Goal: Task Accomplishment & Management: Manage account settings

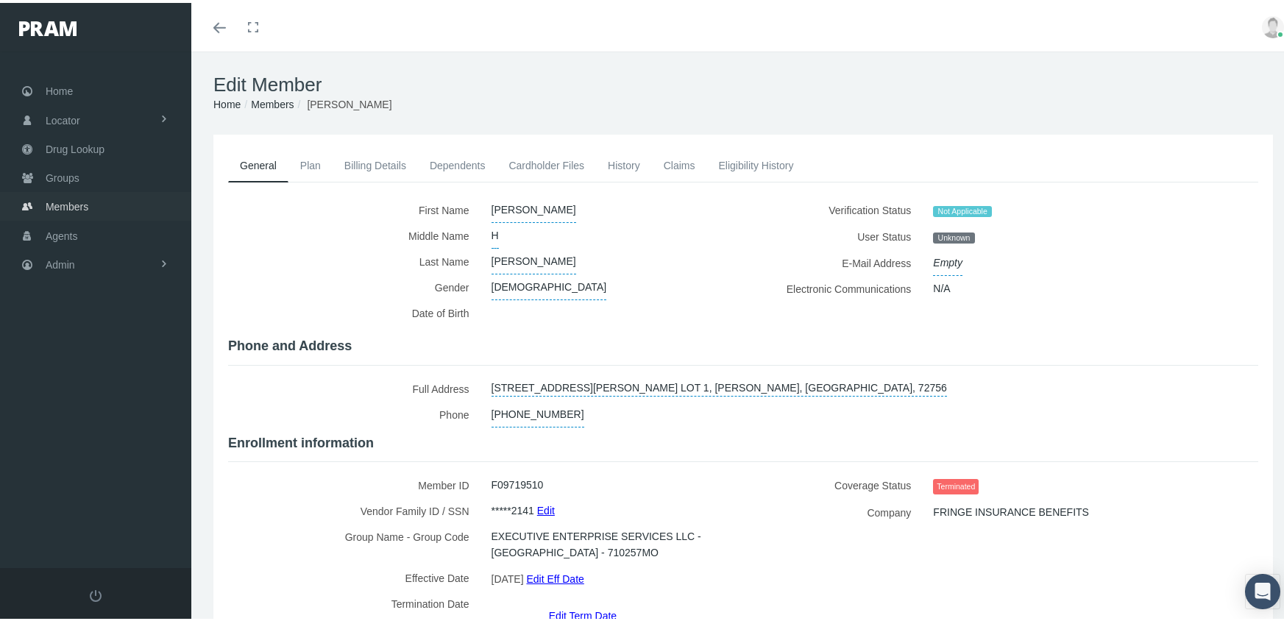
click at [65, 196] on span "Members" at bounding box center [67, 204] width 43 height 28
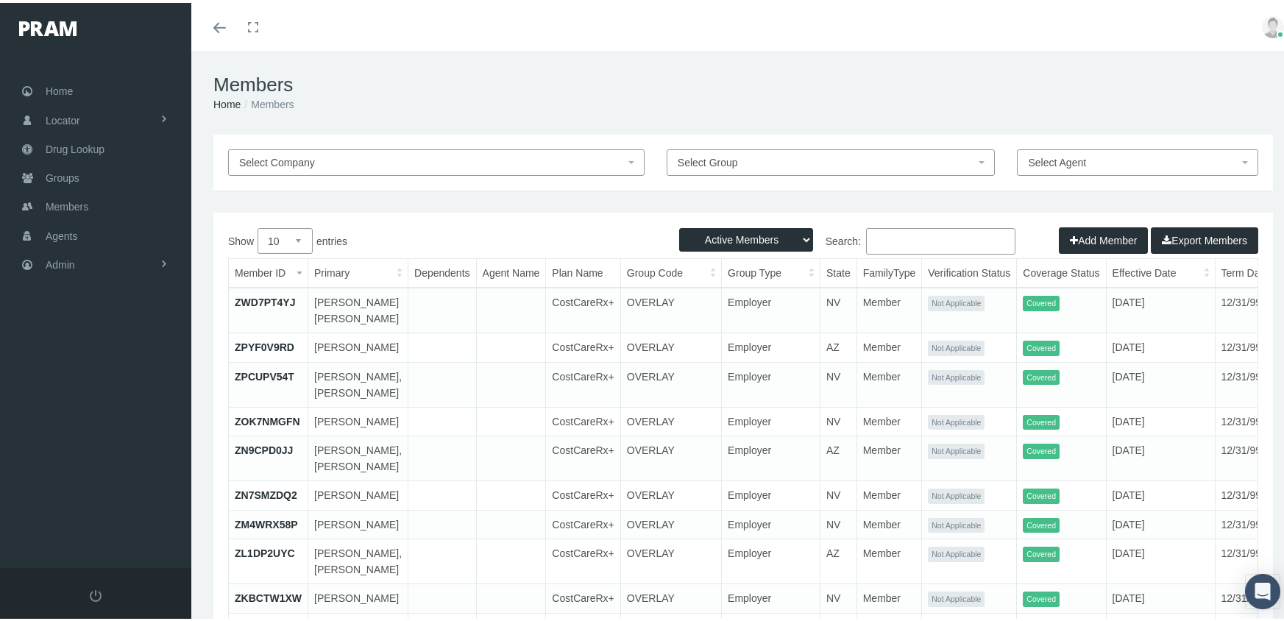
click at [711, 237] on select "Active Members Terminated Members Active & Terminated" at bounding box center [746, 237] width 134 height 24
select select "3"
click at [679, 225] on select "Active Members Terminated Members Active & Terminated" at bounding box center [746, 237] width 134 height 24
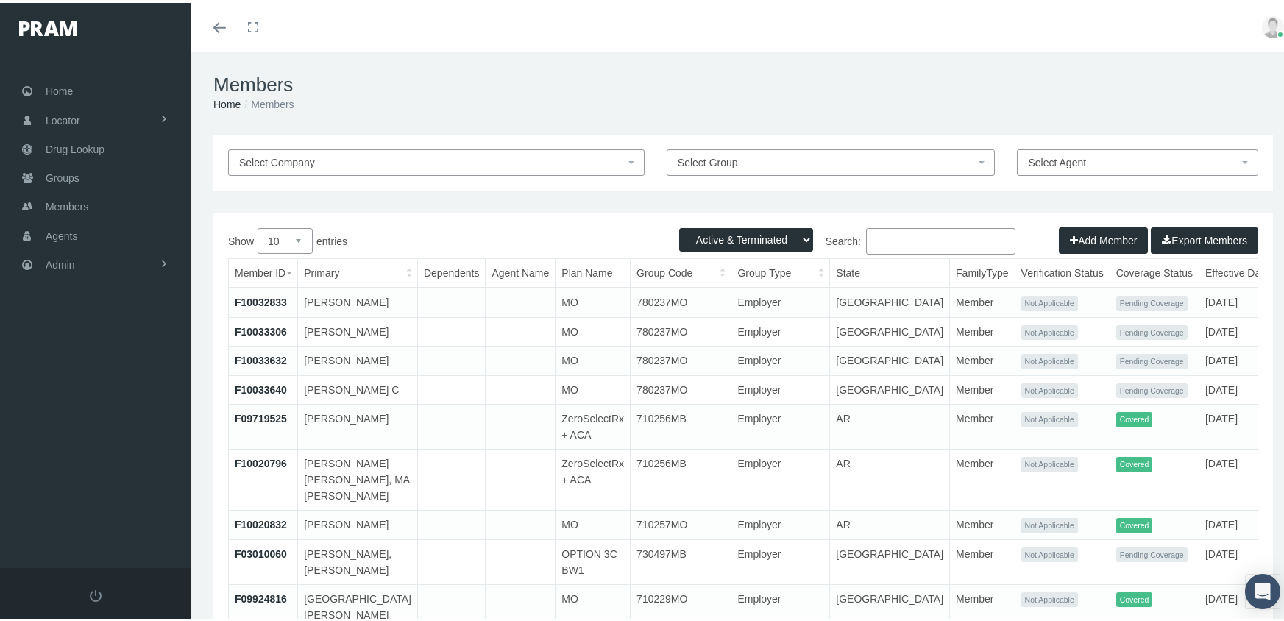
click at [905, 233] on input "Search:" at bounding box center [940, 238] width 149 height 26
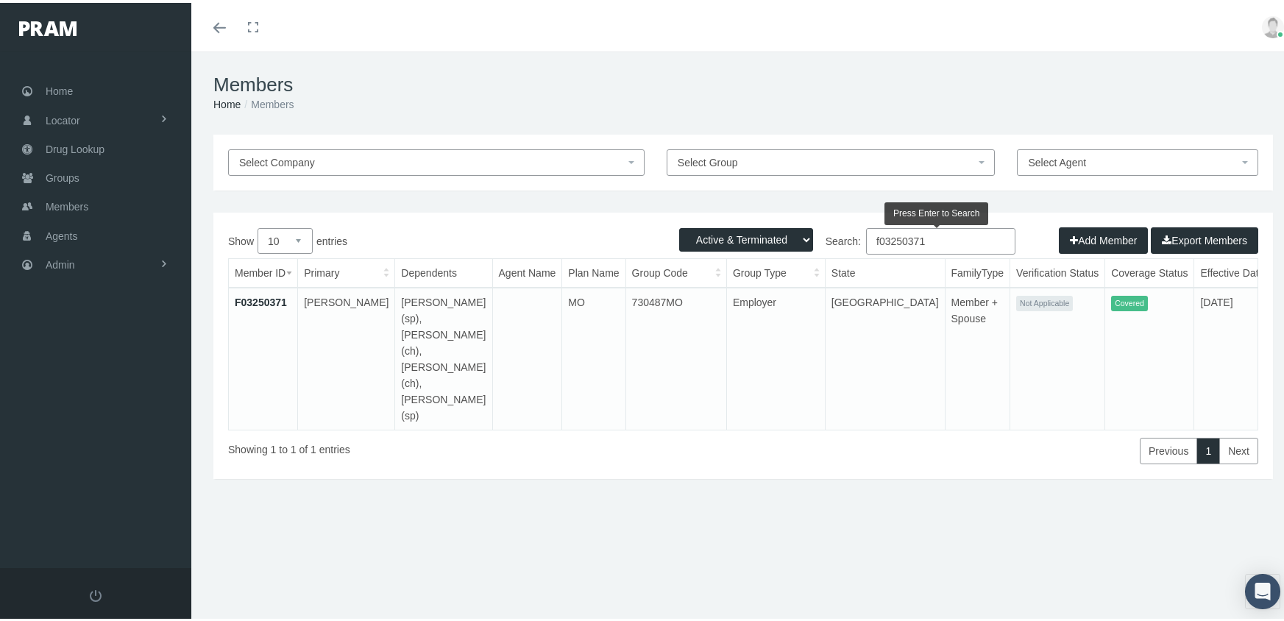
type input "f03250371"
click at [269, 294] on link "F03250371" at bounding box center [261, 300] width 52 height 12
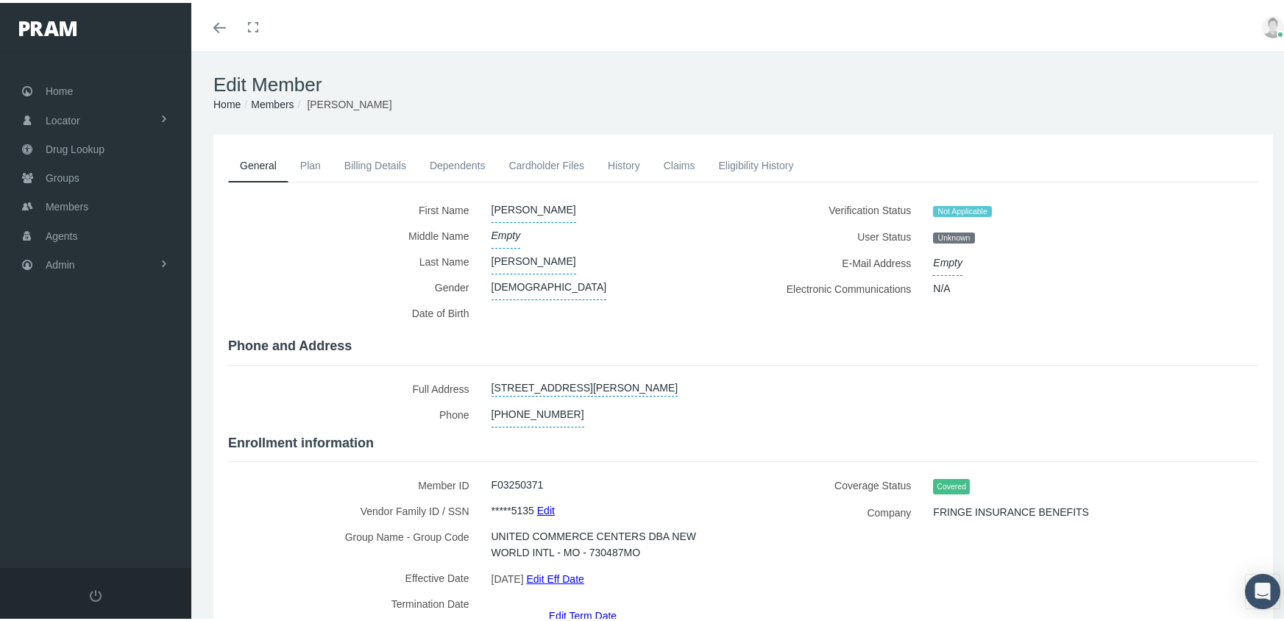
click at [447, 164] on link "Dependents" at bounding box center [457, 162] width 79 height 32
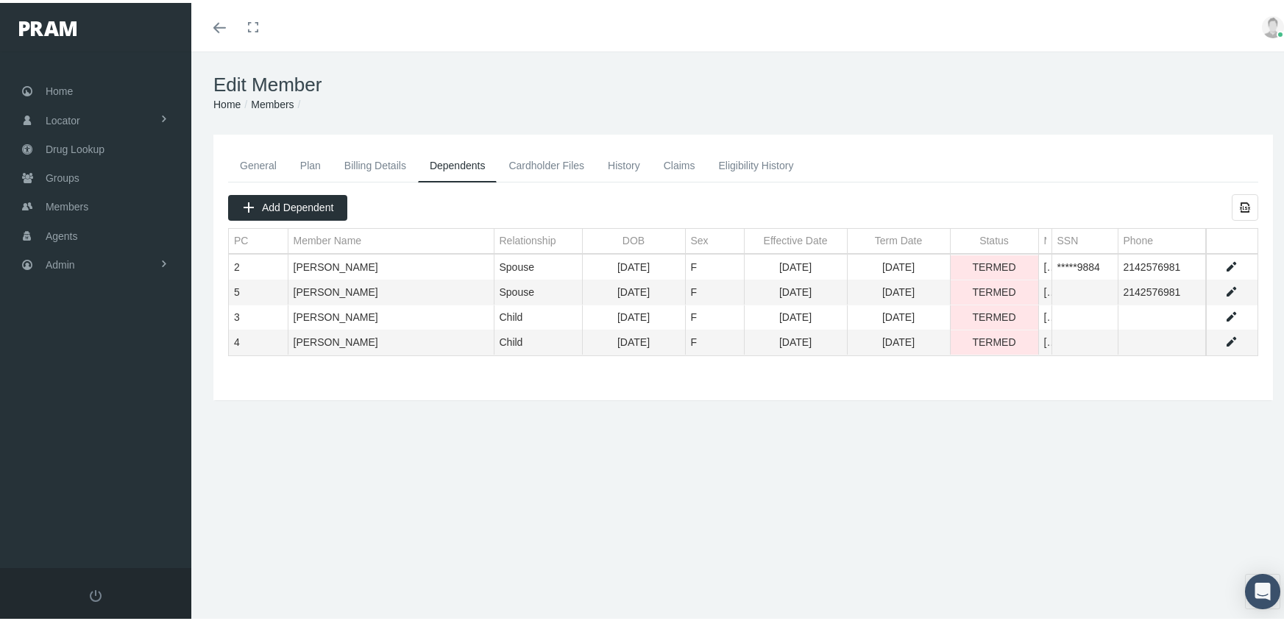
click at [1225, 261] on link "Data grid" at bounding box center [1231, 264] width 13 height 13
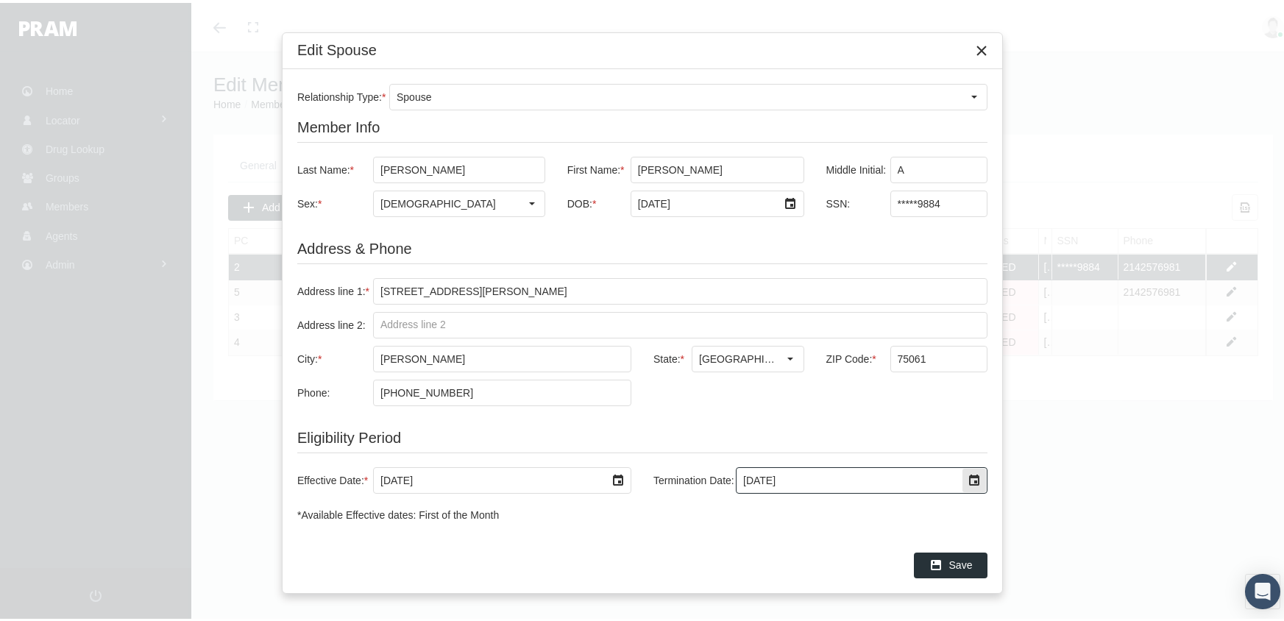
drag, startPoint x: 809, startPoint y: 475, endPoint x: 568, endPoint y: 467, distance: 240.8
click at [568, 467] on div "Effective Date: * 1/1/2021 Termination Date: 10/10/2025" at bounding box center [642, 477] width 690 height 26
type input "0"
type input "12/31/2039"
click at [974, 563] on div "Save" at bounding box center [951, 563] width 72 height 24
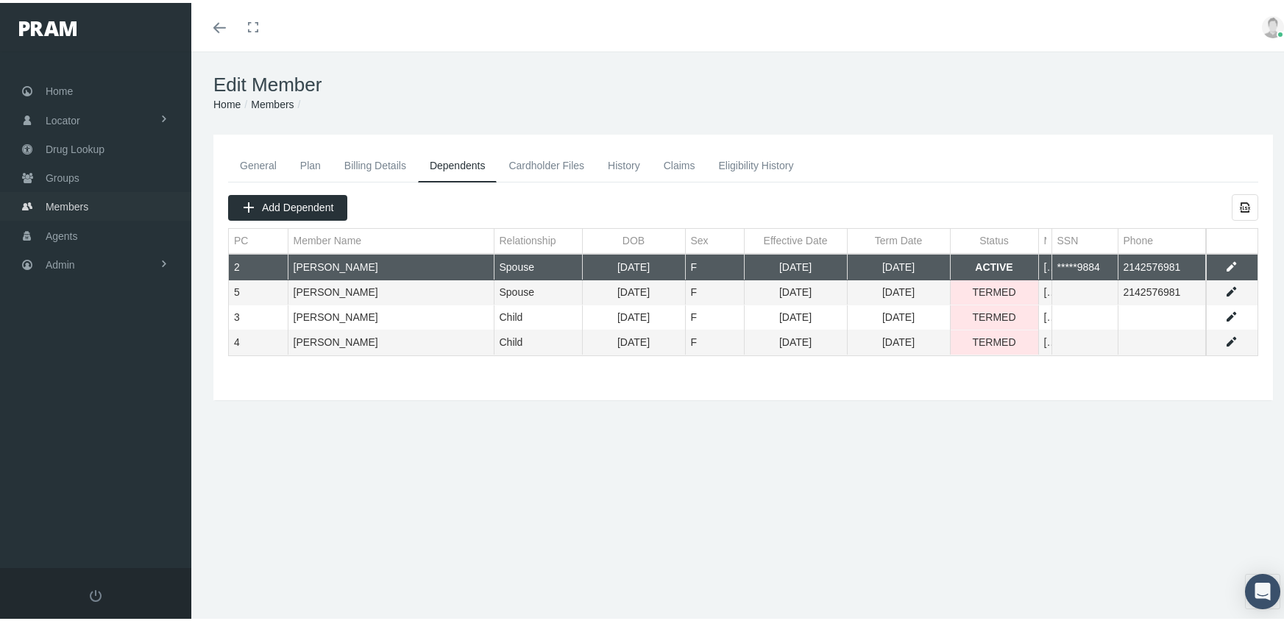
click at [49, 200] on span "Members" at bounding box center [67, 204] width 43 height 28
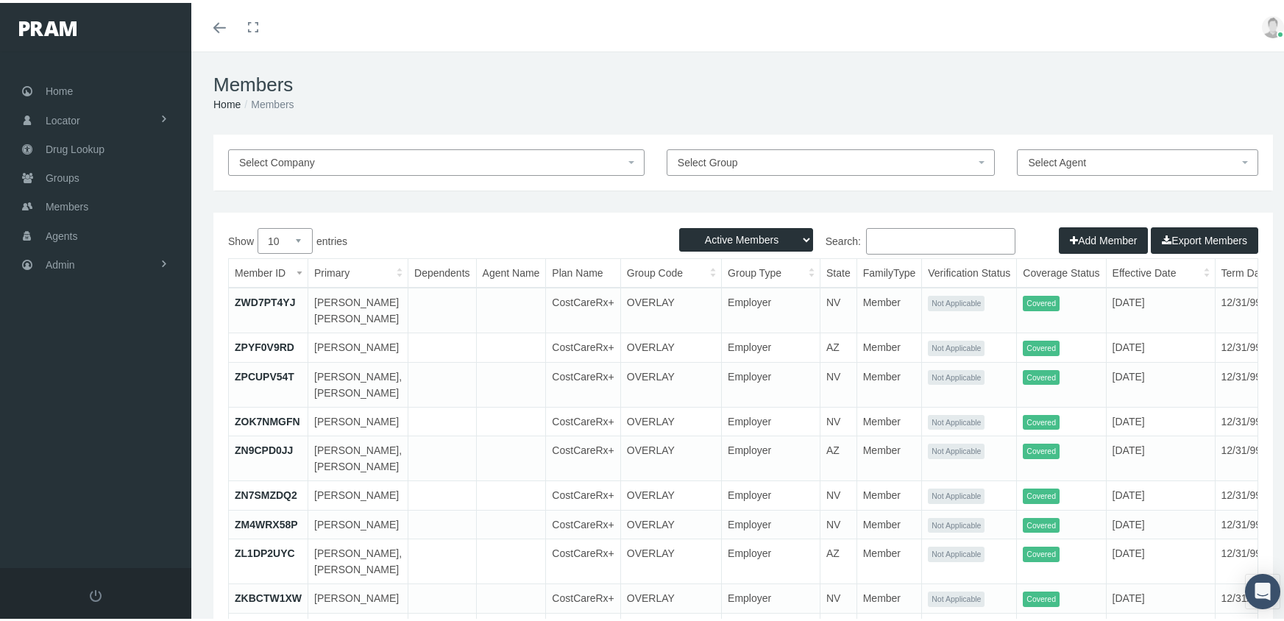
drag, startPoint x: 738, startPoint y: 236, endPoint x: 741, endPoint y: 251, distance: 15.7
click at [738, 236] on select "Active Members Terminated Members Active & Terminated" at bounding box center [746, 237] width 134 height 24
select select "3"
click at [679, 225] on select "Active Members Terminated Members Active & Terminated" at bounding box center [746, 237] width 134 height 24
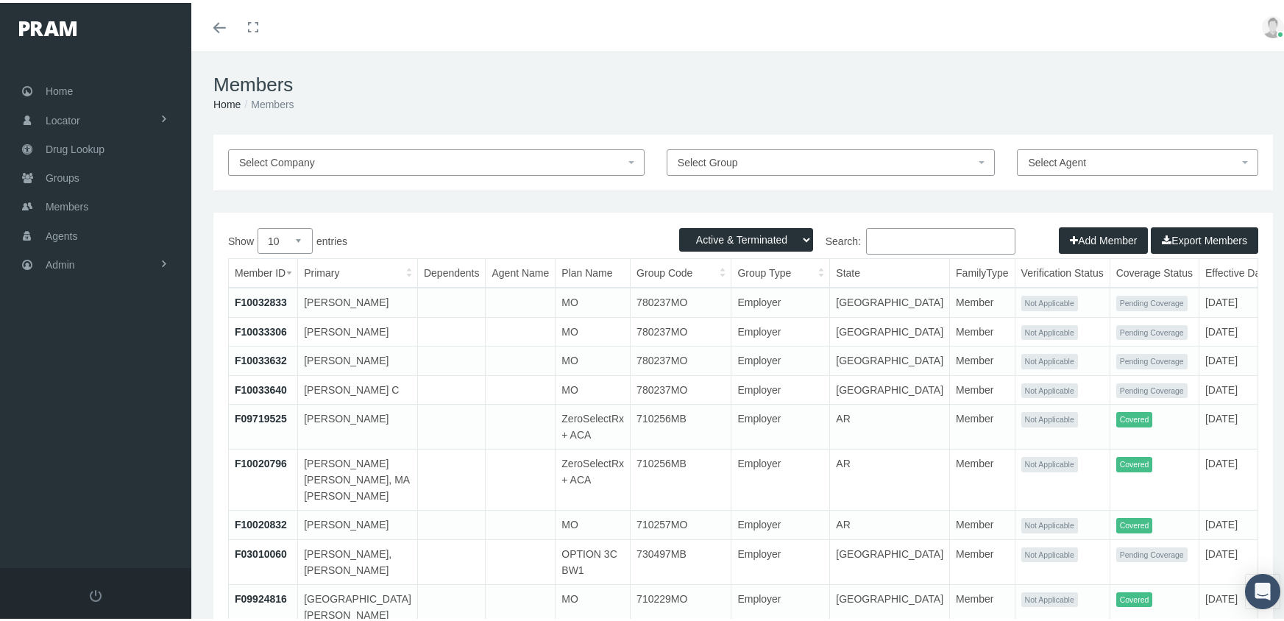
click at [918, 231] on input "Search:" at bounding box center [940, 238] width 149 height 26
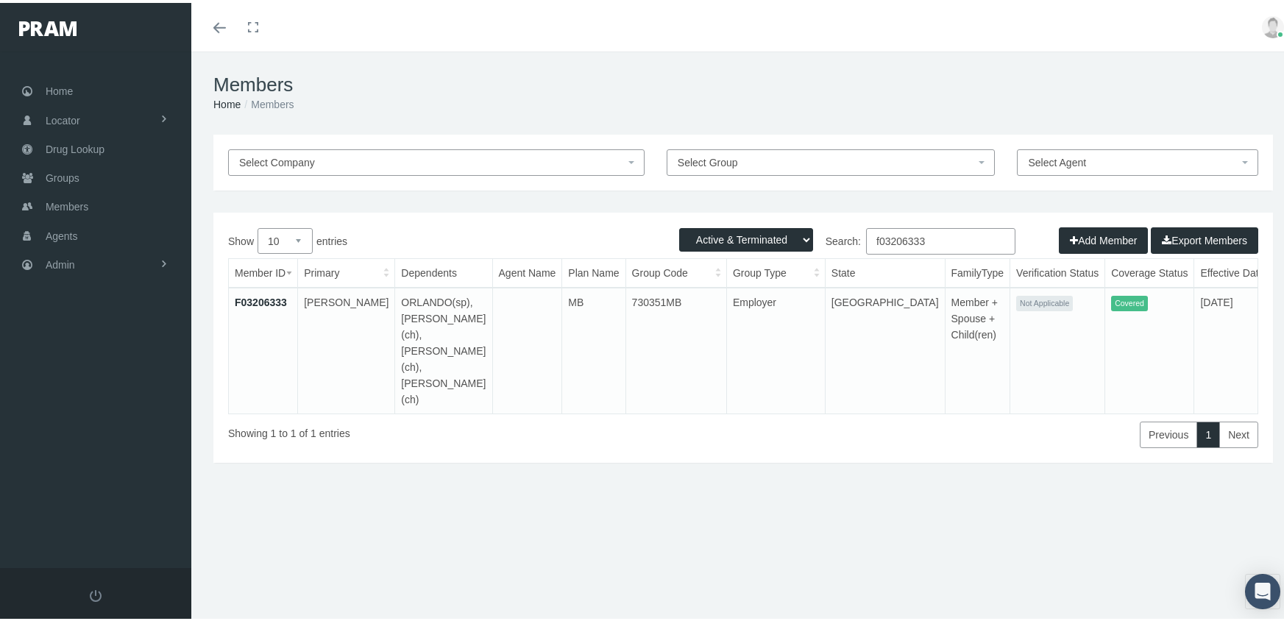
type input "f03206333"
click at [251, 298] on link "F03206333" at bounding box center [261, 300] width 52 height 12
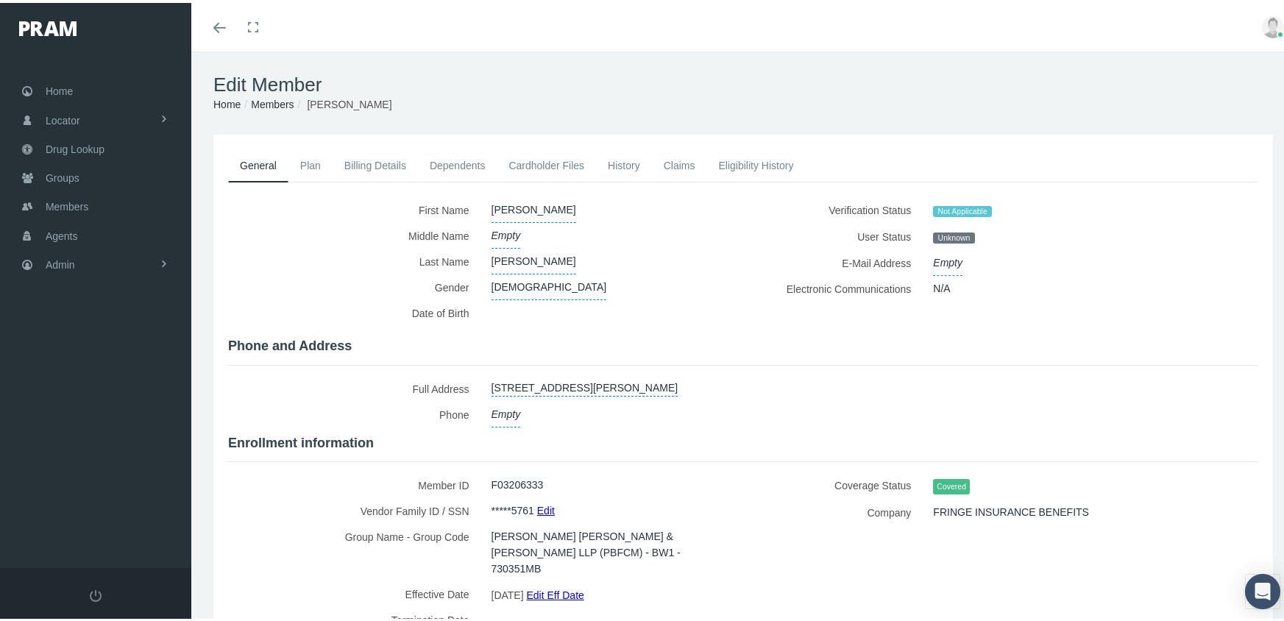
click at [444, 160] on link "Dependents" at bounding box center [457, 162] width 79 height 32
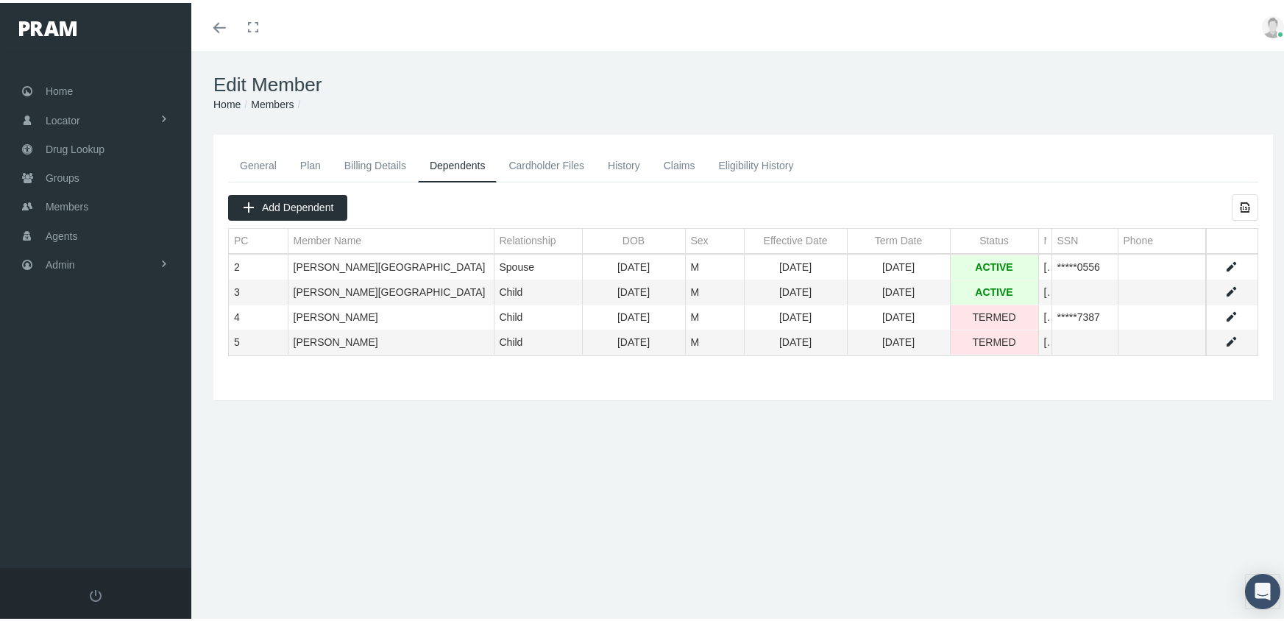
click at [1225, 311] on link "Data grid" at bounding box center [1231, 314] width 13 height 13
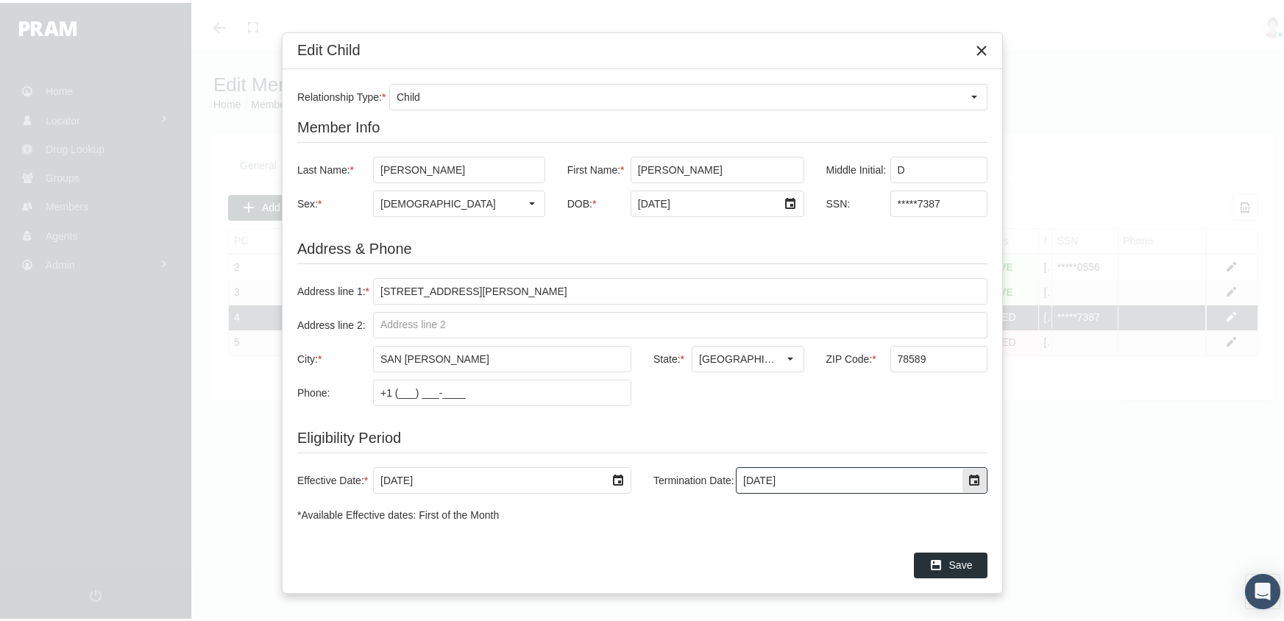
drag, startPoint x: 796, startPoint y: 479, endPoint x: 685, endPoint y: 479, distance: 111.1
click at [685, 479] on div "Termination Date: 10/10/2025" at bounding box center [815, 477] width 345 height 26
type input "[DATE]"
click at [952, 558] on span "Save" at bounding box center [961, 562] width 24 height 12
